Goal: Task Accomplishment & Management: Complete application form

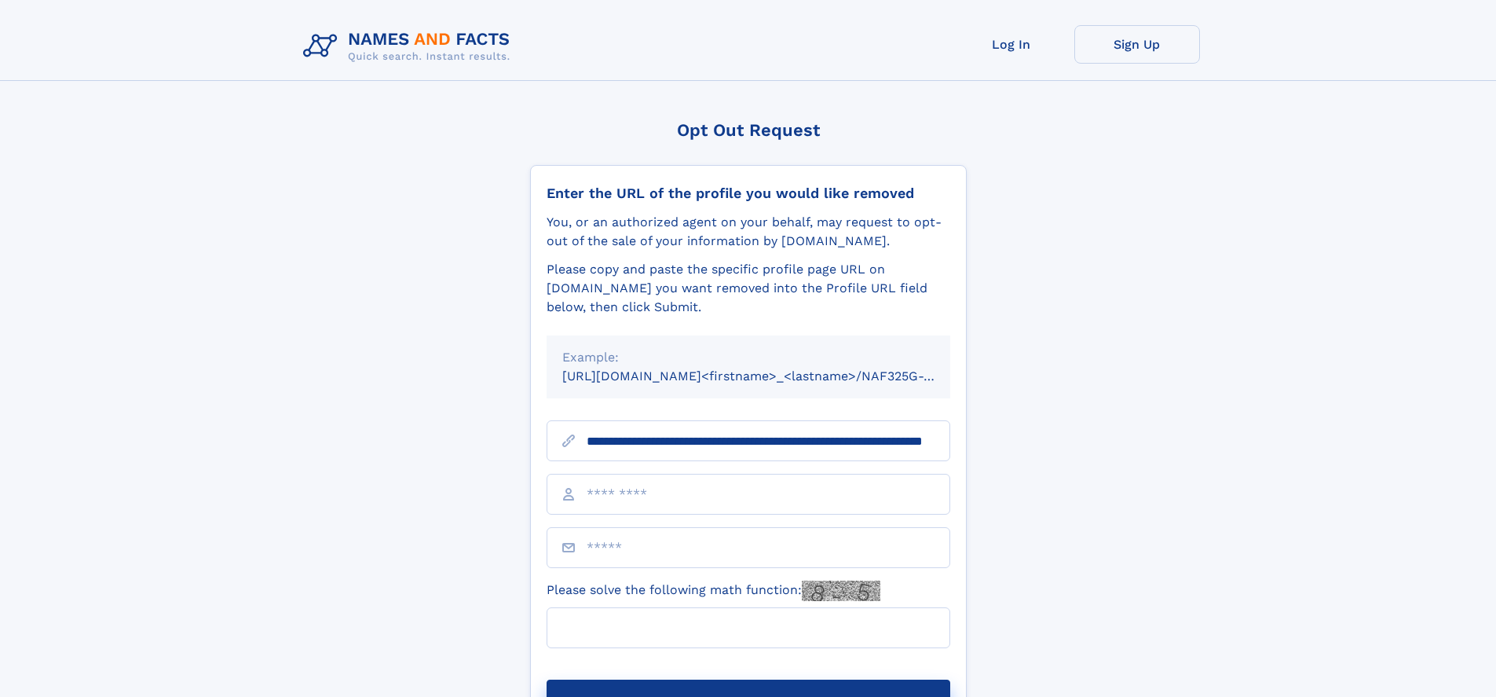
scroll to position [0, 150]
type input "**********"
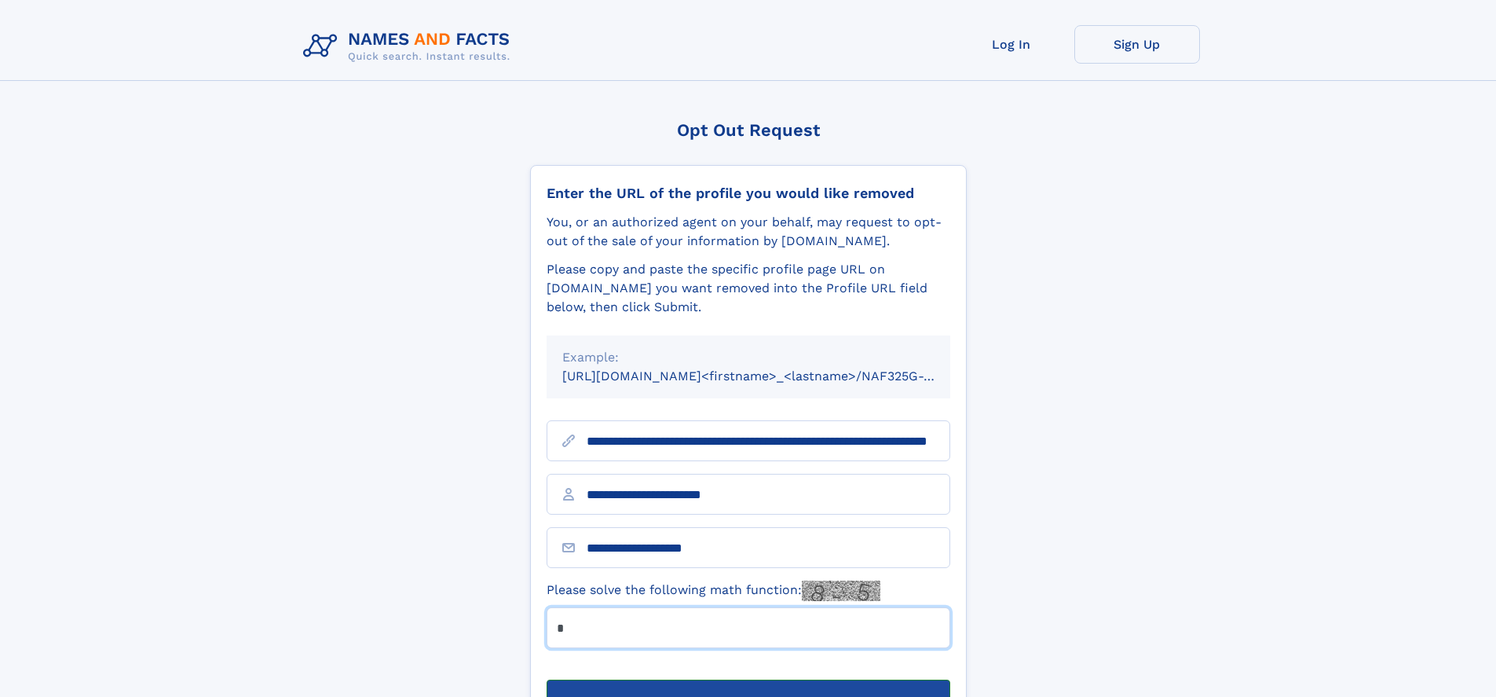
type input "*"
click at [748, 679] on button "Submit Opt Out Request" at bounding box center [749, 704] width 404 height 50
